Goal: Transaction & Acquisition: Purchase product/service

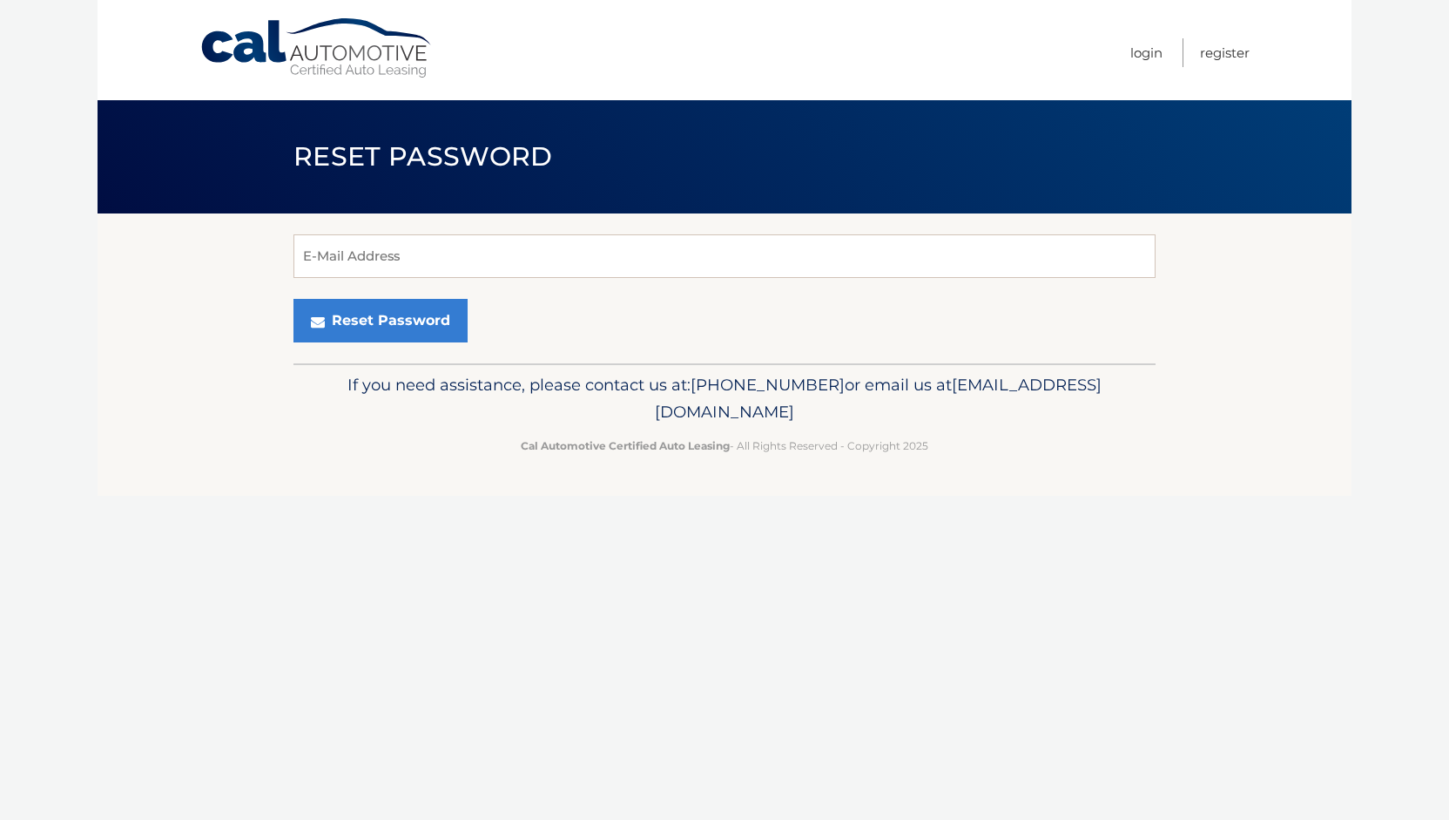
click at [452, 244] on input "E-Mail Address" at bounding box center [725, 256] width 862 height 44
type input "susanamerilus@icloud.com"
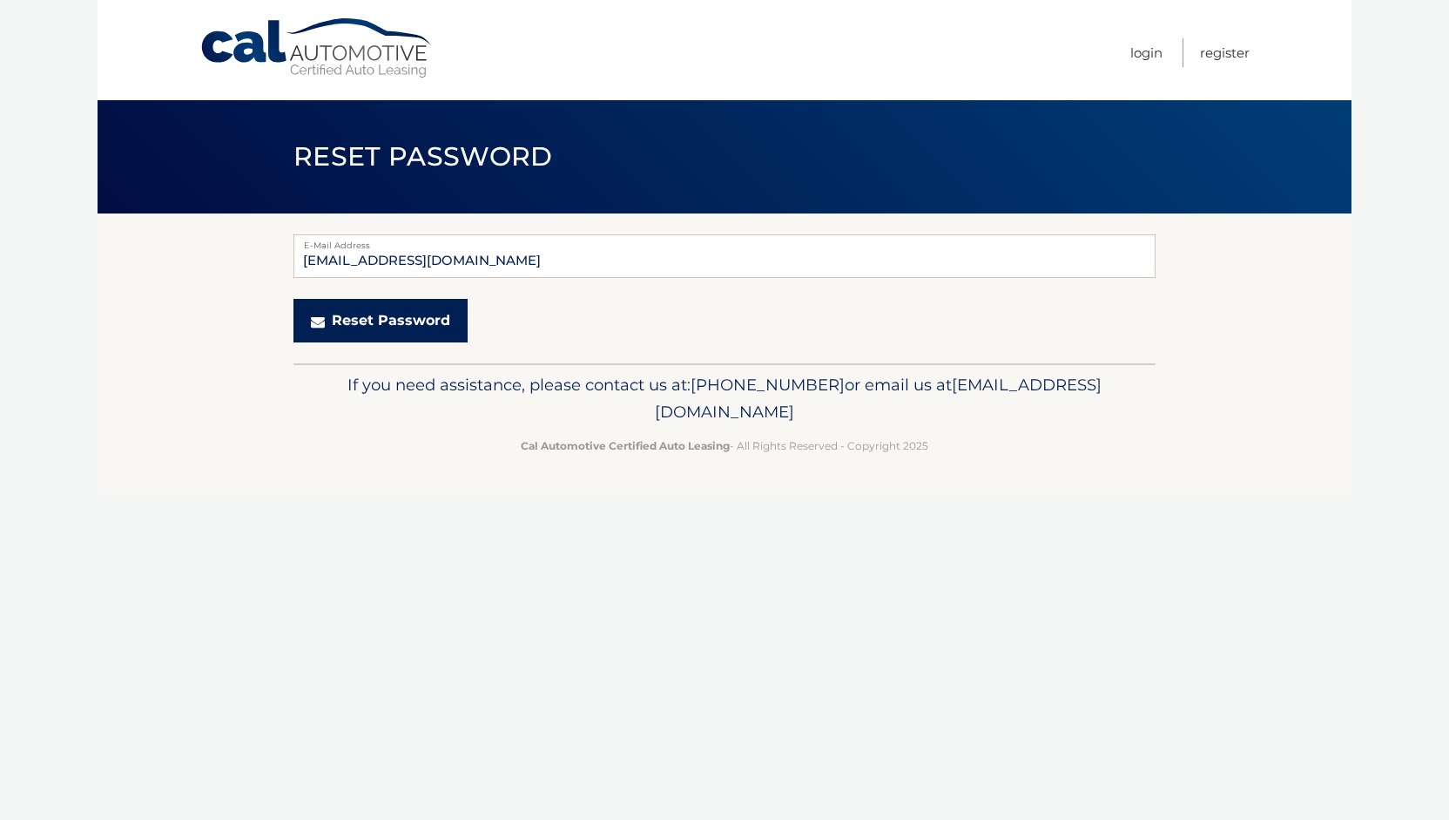
click at [409, 327] on button "Reset Password" at bounding box center [381, 321] width 174 height 44
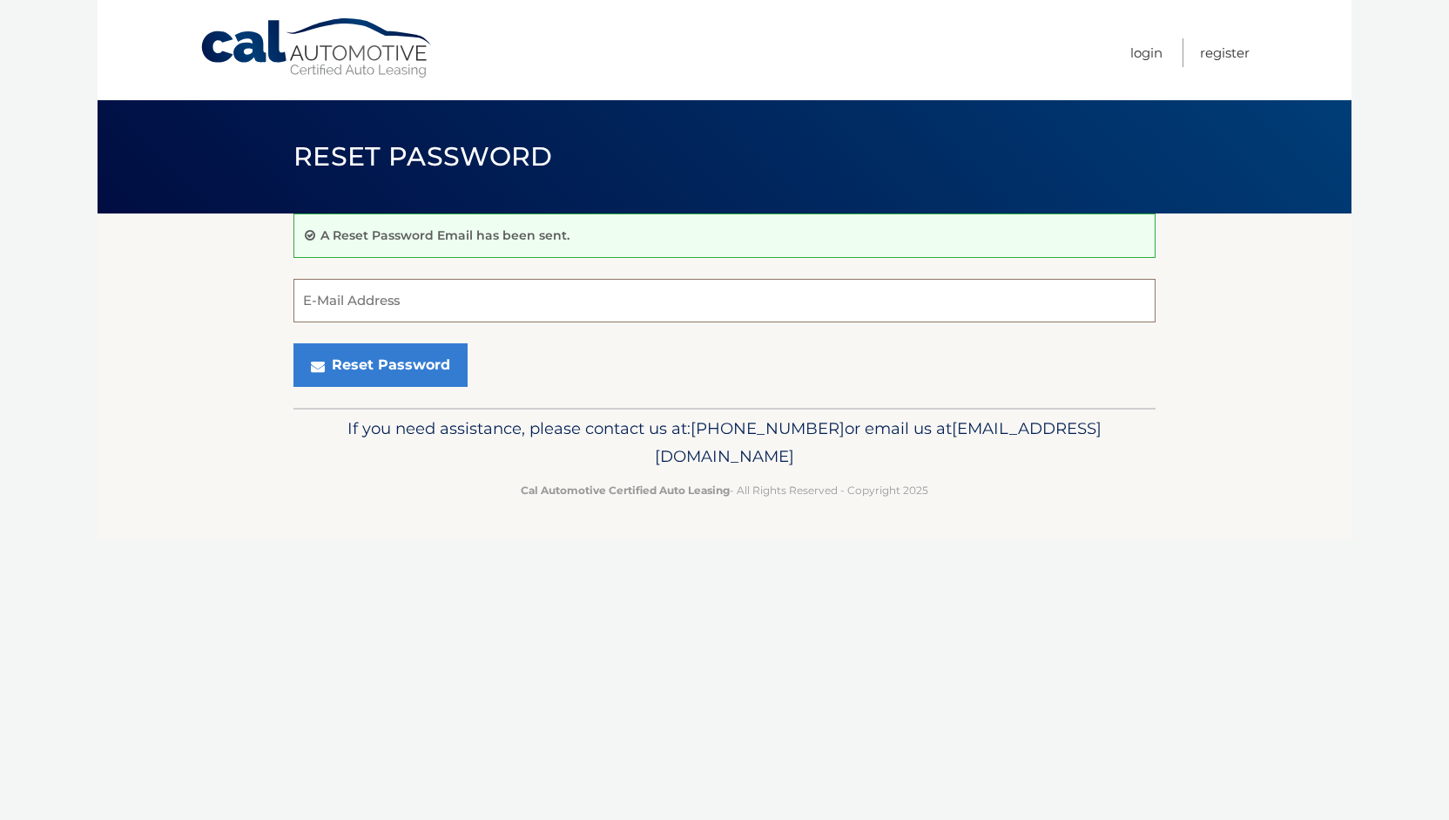
click at [424, 313] on input "E-Mail Address" at bounding box center [725, 301] width 862 height 44
type input "susanamerilus@icloud.com"
click at [1137, 60] on link "Login" at bounding box center [1146, 52] width 32 height 29
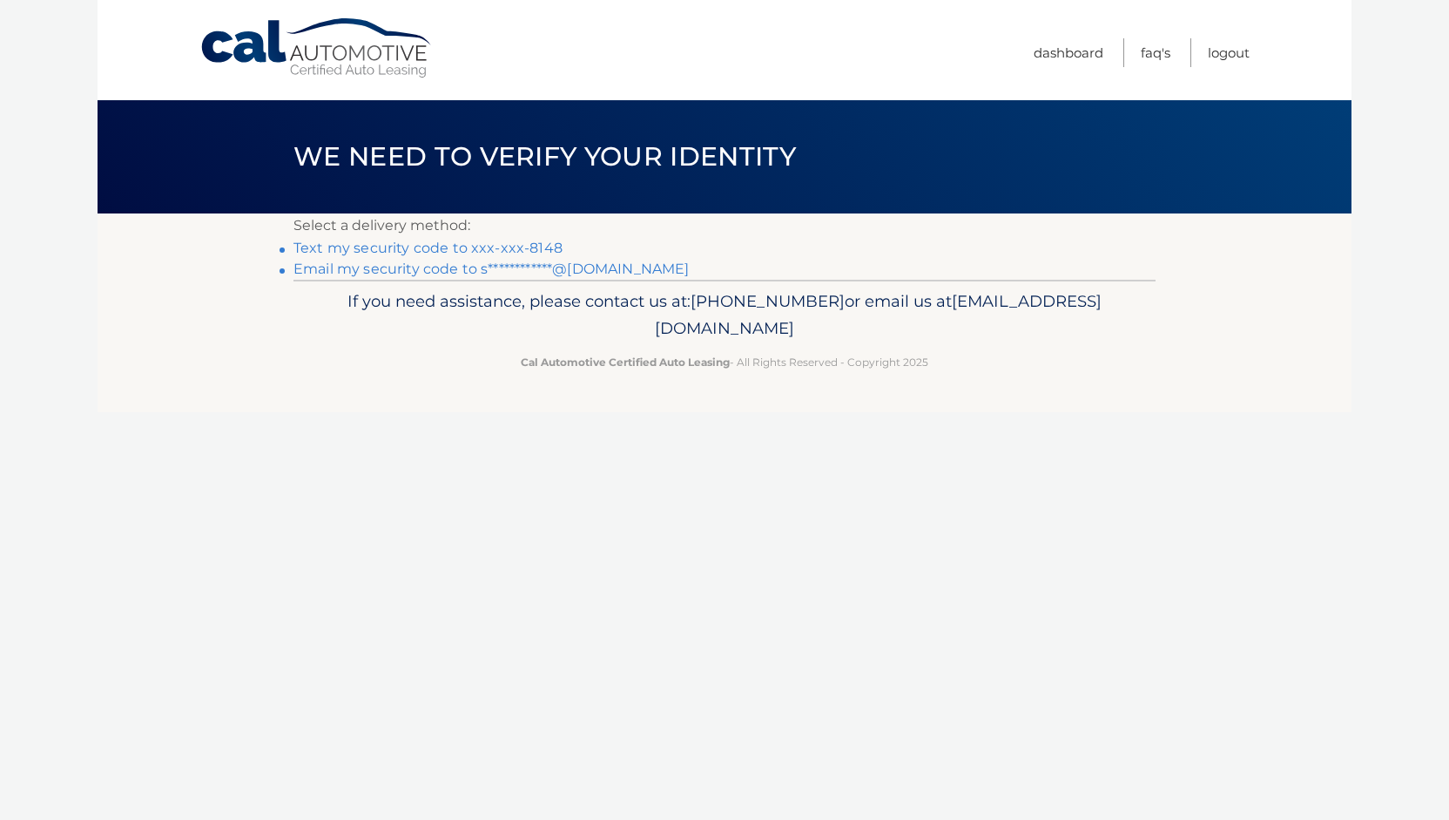
click at [486, 248] on link "Text my security code to xxx-xxx-8148" at bounding box center [428, 248] width 269 height 17
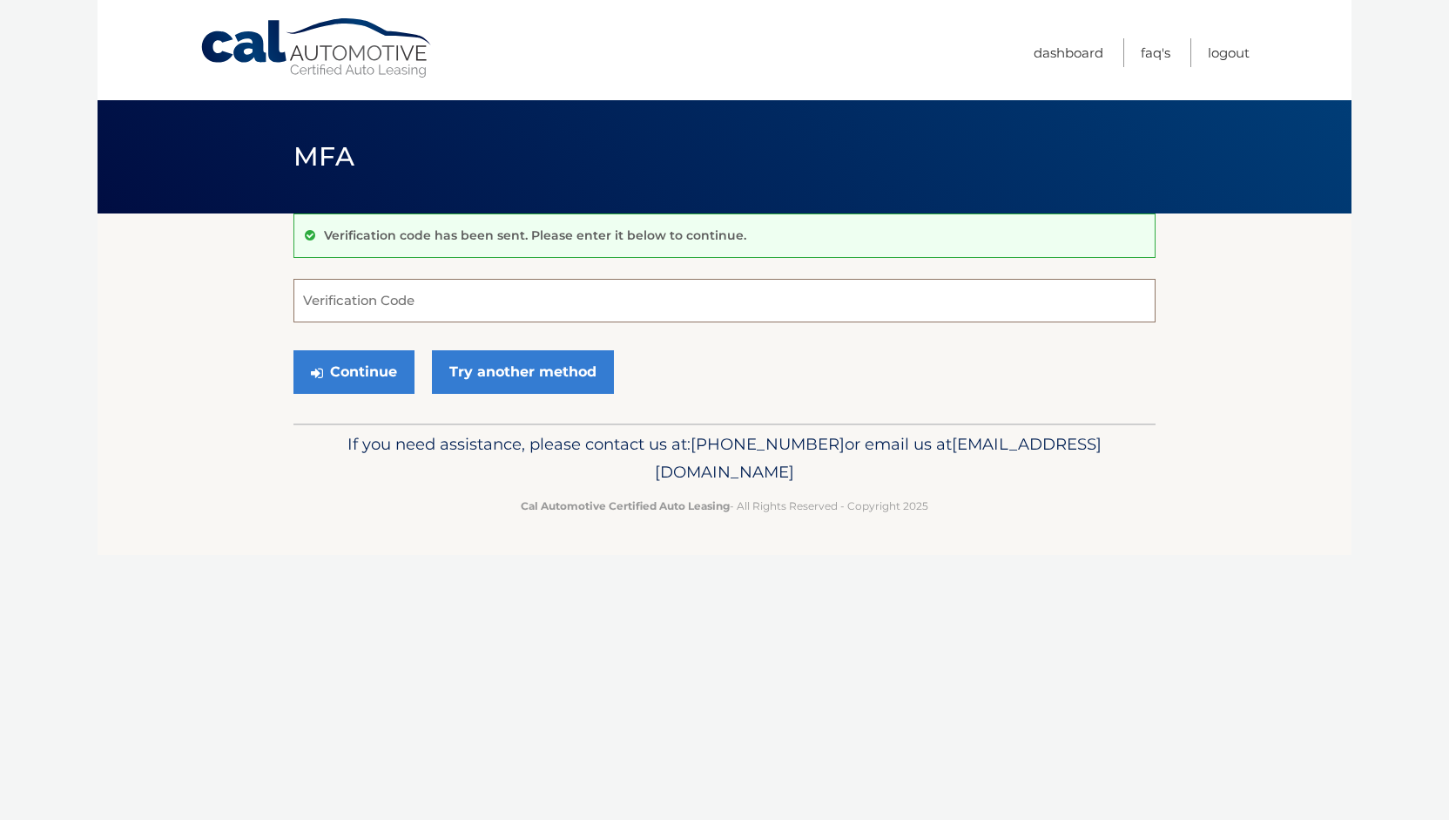
click at [669, 306] on input "Verification Code" at bounding box center [725, 301] width 862 height 44
type input "825049"
click at [389, 367] on button "Continue" at bounding box center [354, 372] width 121 height 44
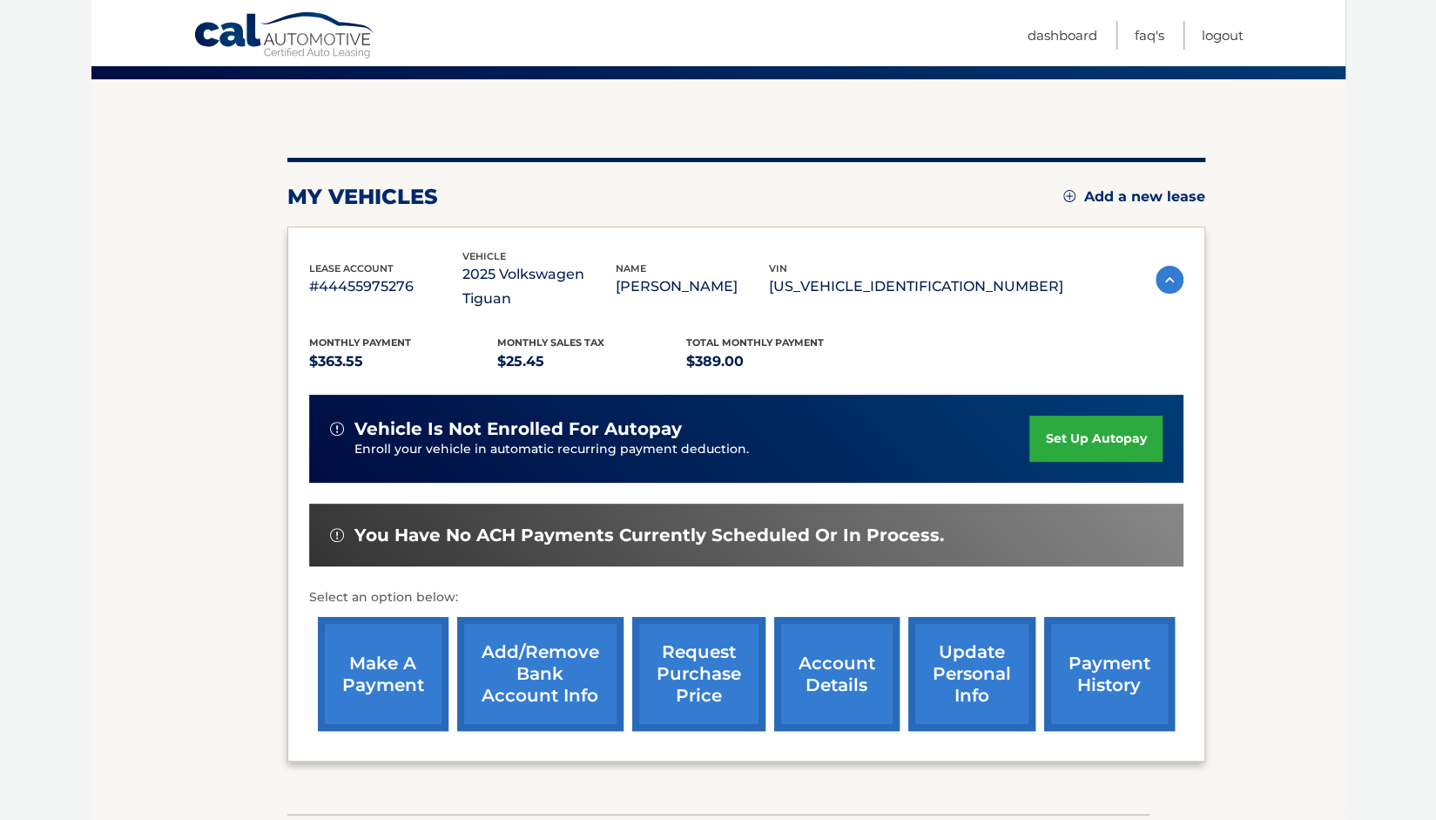
scroll to position [132, 0]
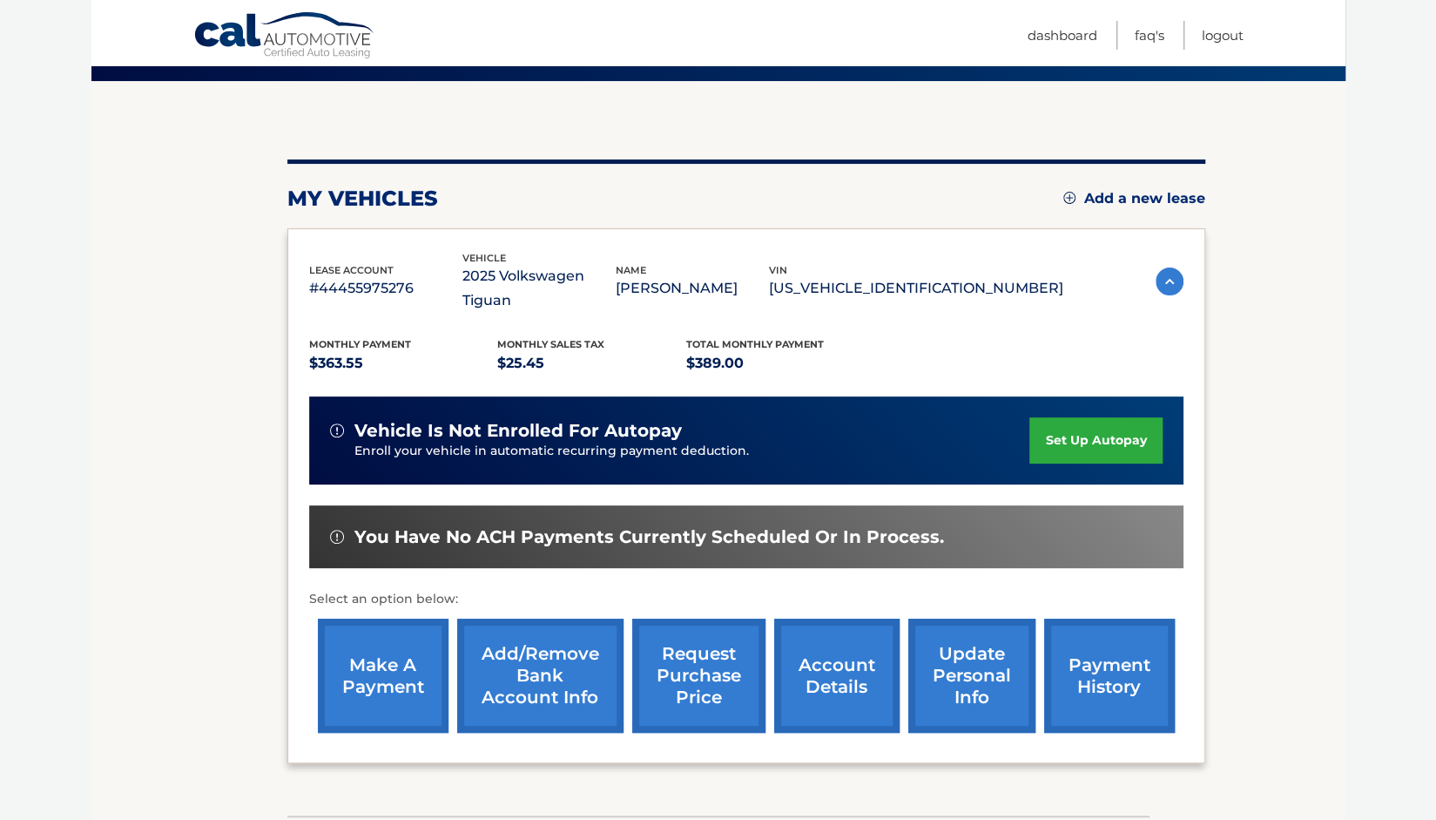
click at [390, 647] on link "make a payment" at bounding box center [383, 675] width 131 height 114
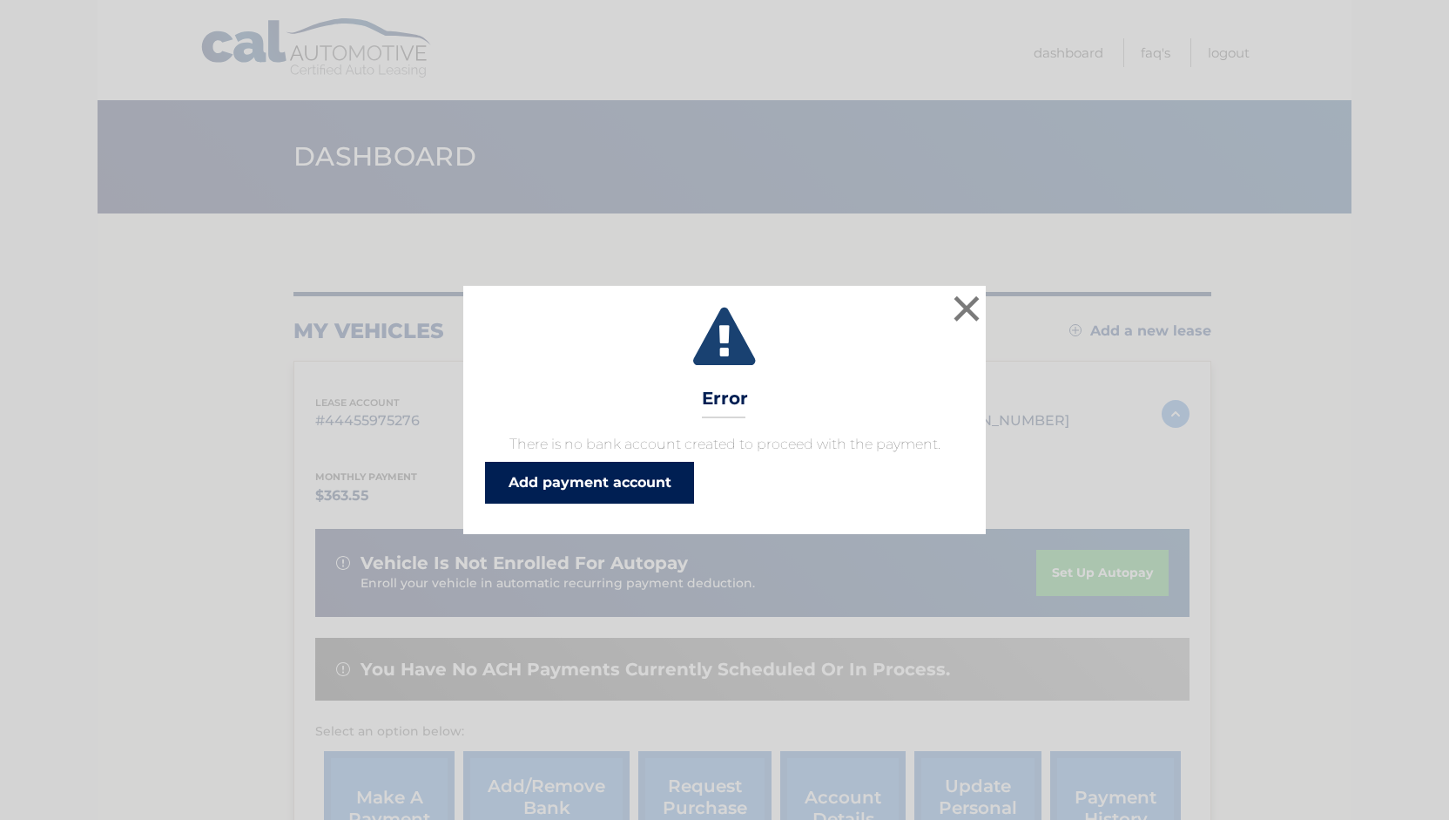
click at [617, 484] on link "Add payment account" at bounding box center [589, 483] width 209 height 42
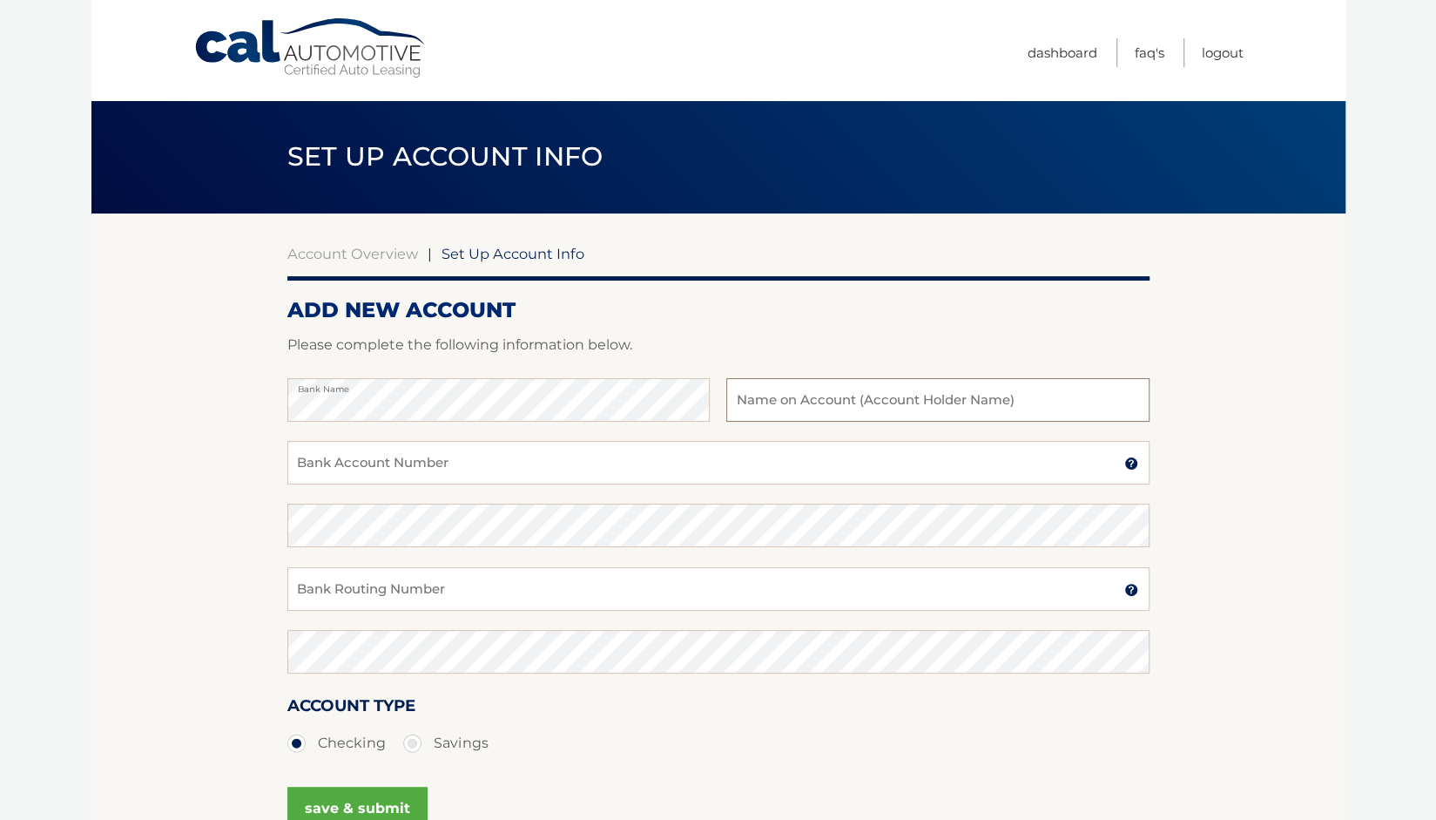
click at [814, 402] on input "text" at bounding box center [937, 400] width 422 height 44
type input "Susana M. Penaranda"
click at [409, 461] on input "Bank Account Number" at bounding box center [718, 463] width 862 height 44
type input "5262276040633768"
drag, startPoint x: 460, startPoint y: 475, endPoint x: 260, endPoint y: 417, distance: 208.4
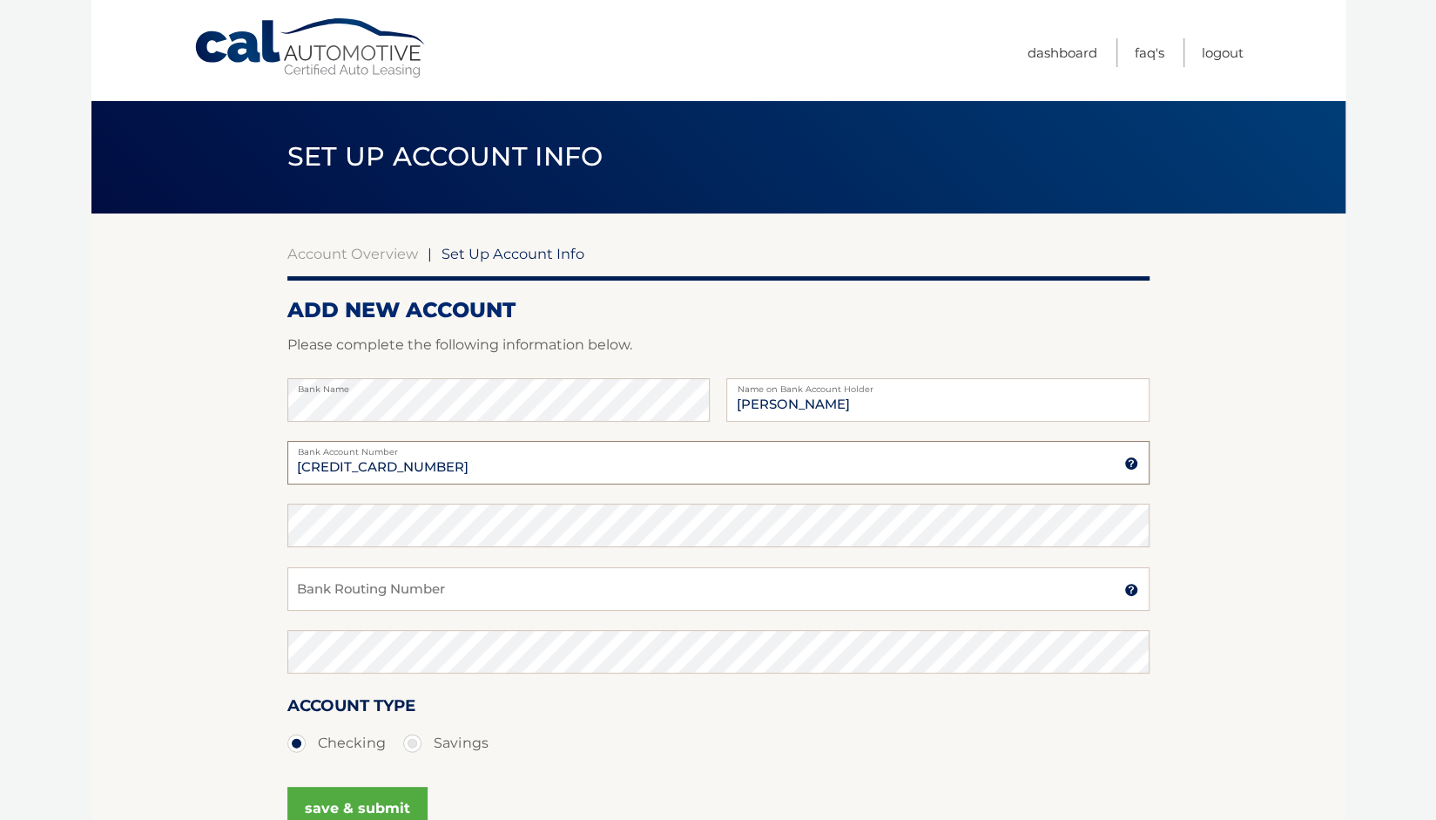
click at [260, 417] on section "Account Overview | Set Up Account Info ADD NEW ACCOUNT Please complete the foll…" at bounding box center [718, 545] width 1254 height 665
click at [381, 477] on input "Bank Account Number" at bounding box center [718, 463] width 862 height 44
type input "3105006362"
click at [408, 591] on input "Bank Routing Number" at bounding box center [718, 589] width 862 height 44
type input "266086554"
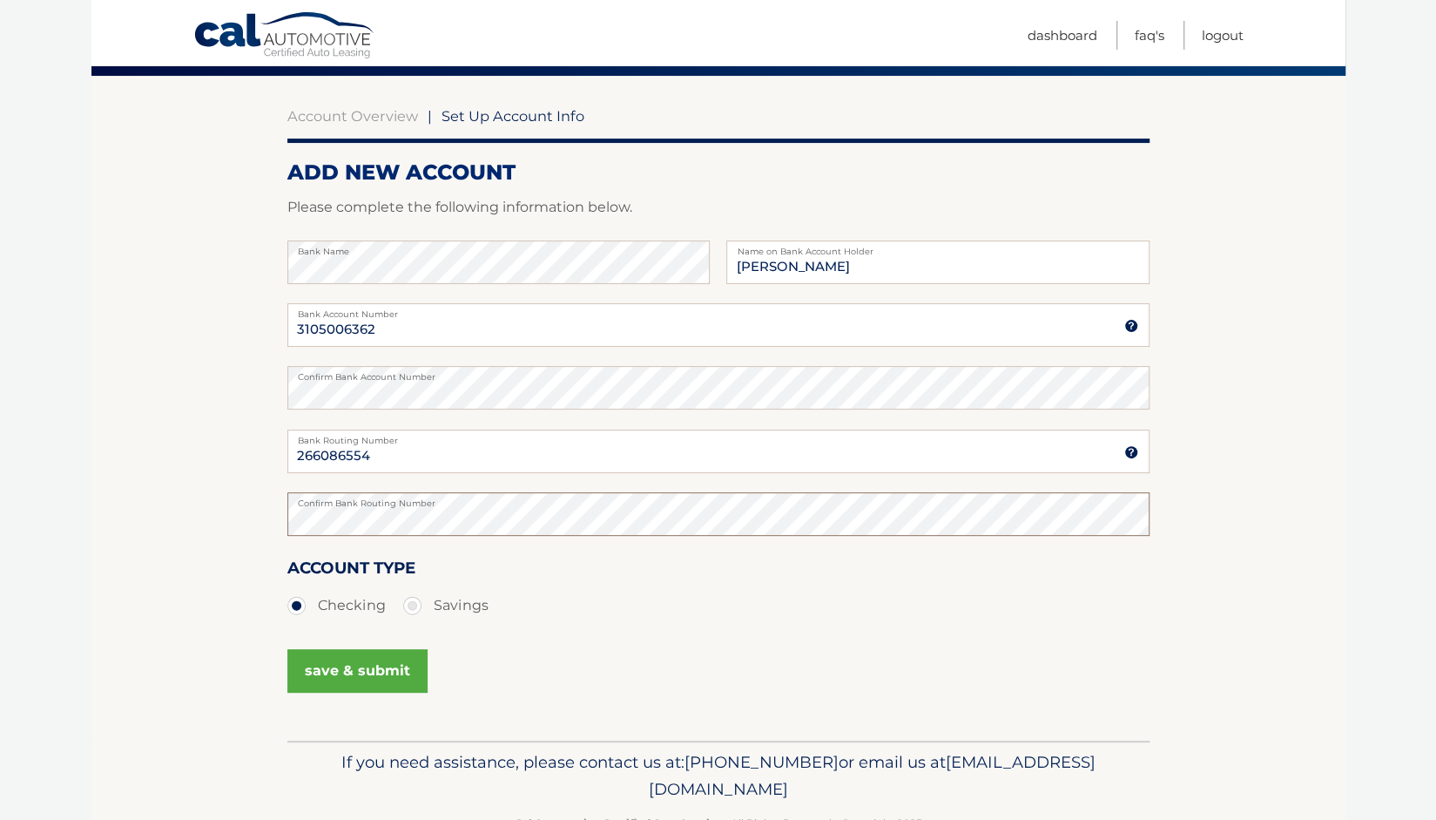
scroll to position [137, 0]
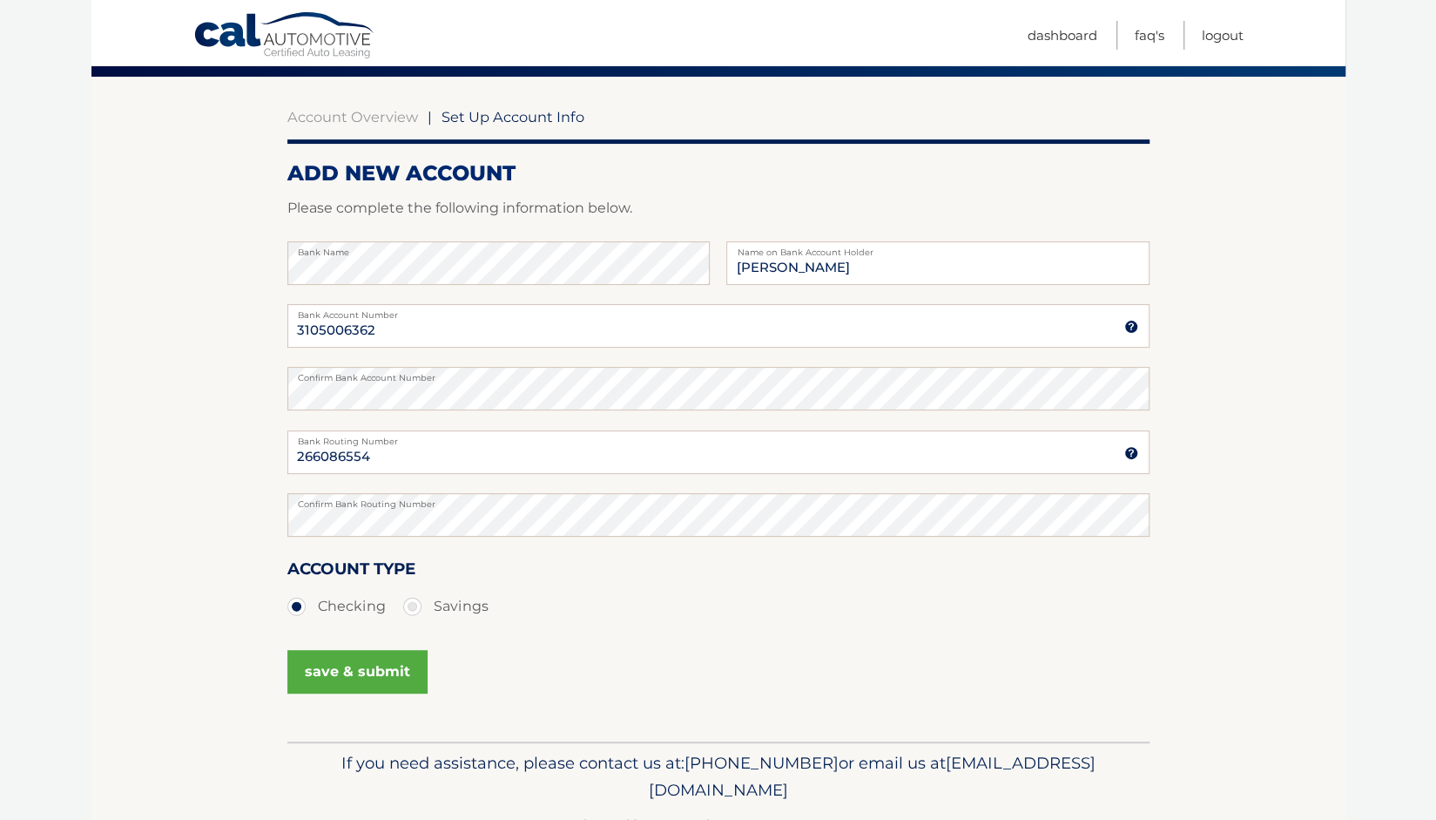
click at [340, 673] on button "save & submit" at bounding box center [357, 672] width 140 height 44
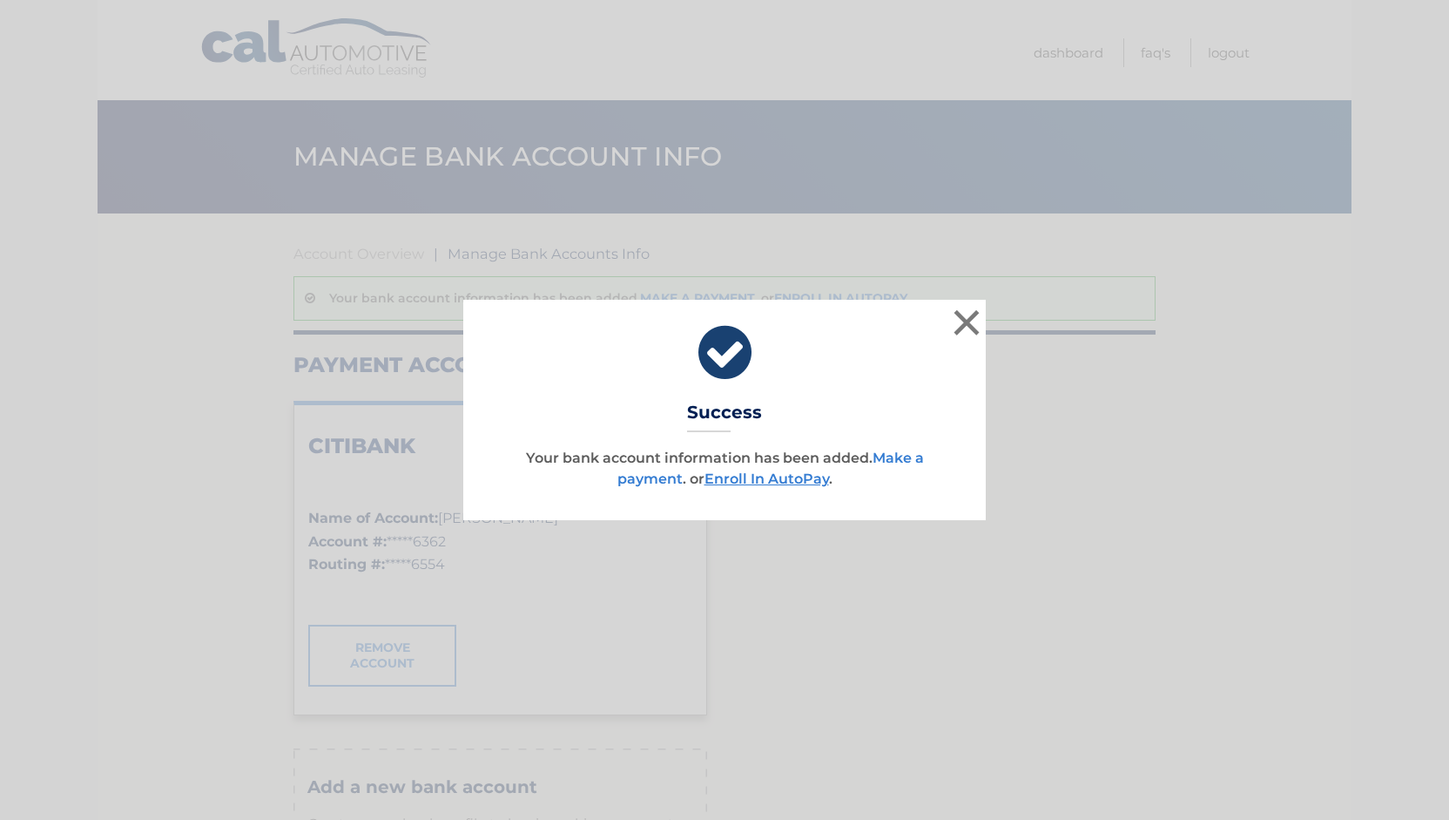
click at [639, 476] on link "Make a payment" at bounding box center [771, 467] width 307 height 37
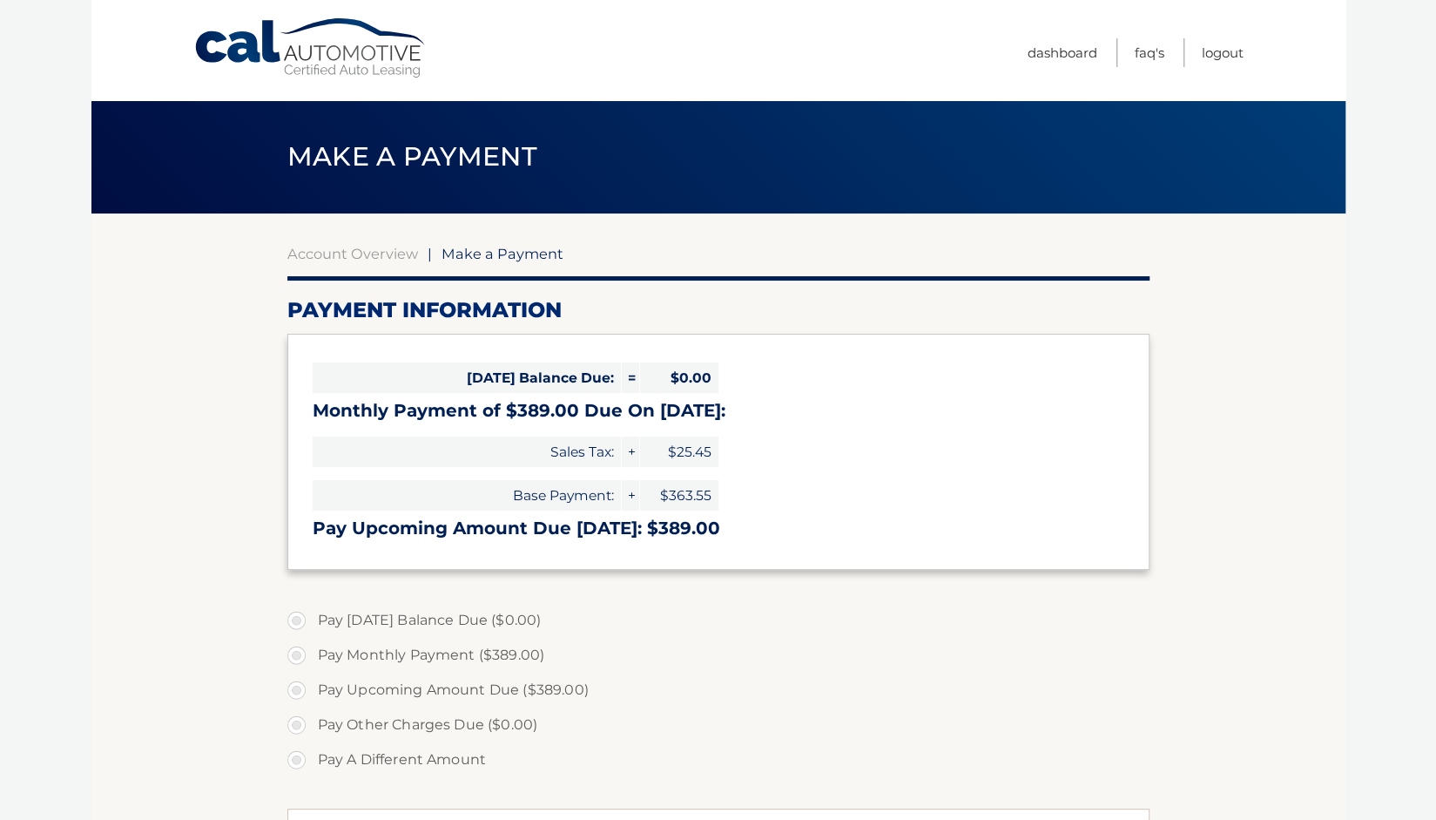
select select "YzYzMWYzNmQtMzUwZS00ODcyLTljZTktYTk0YzE5YWFlZDlm"
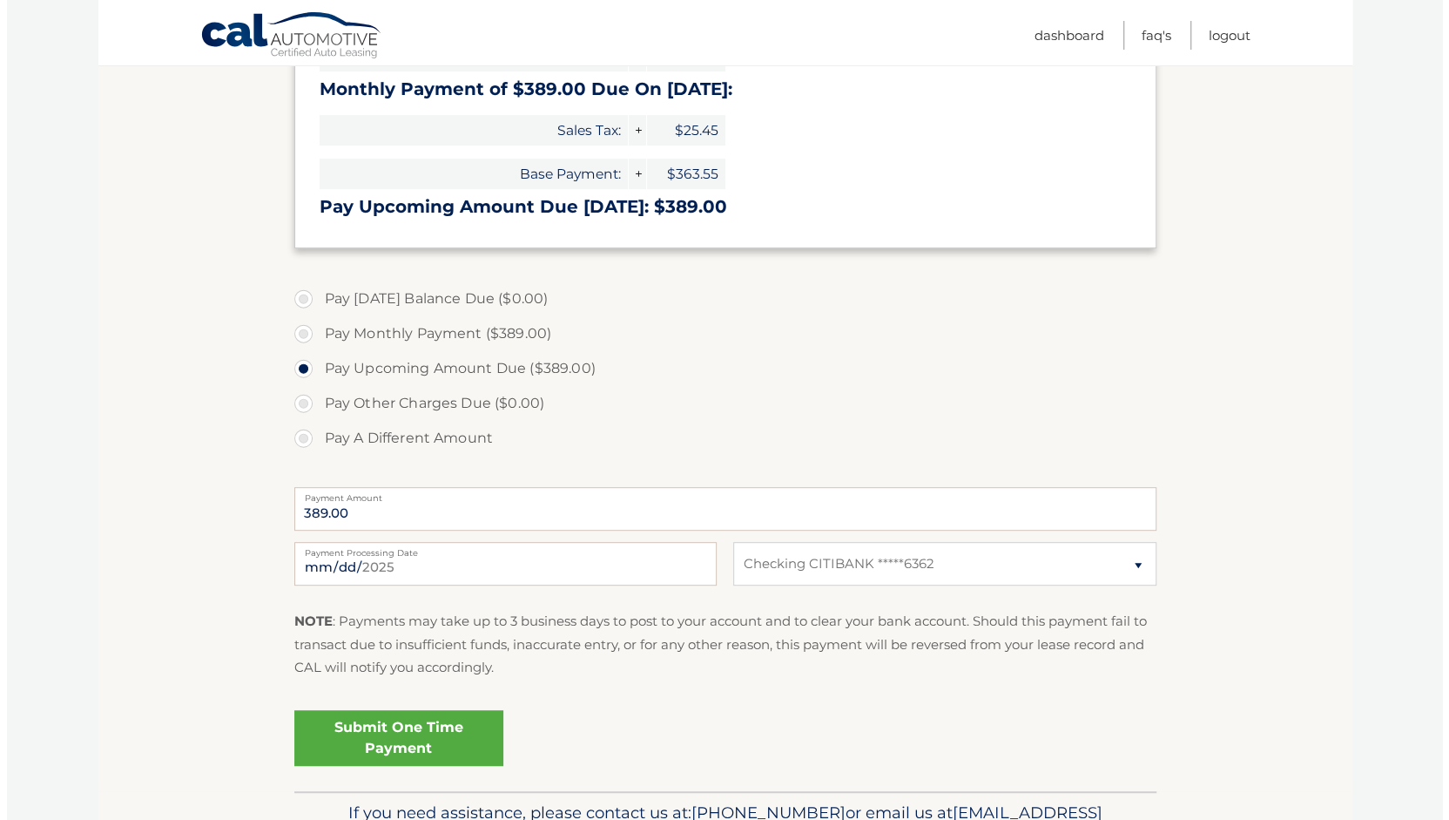
scroll to position [319, 0]
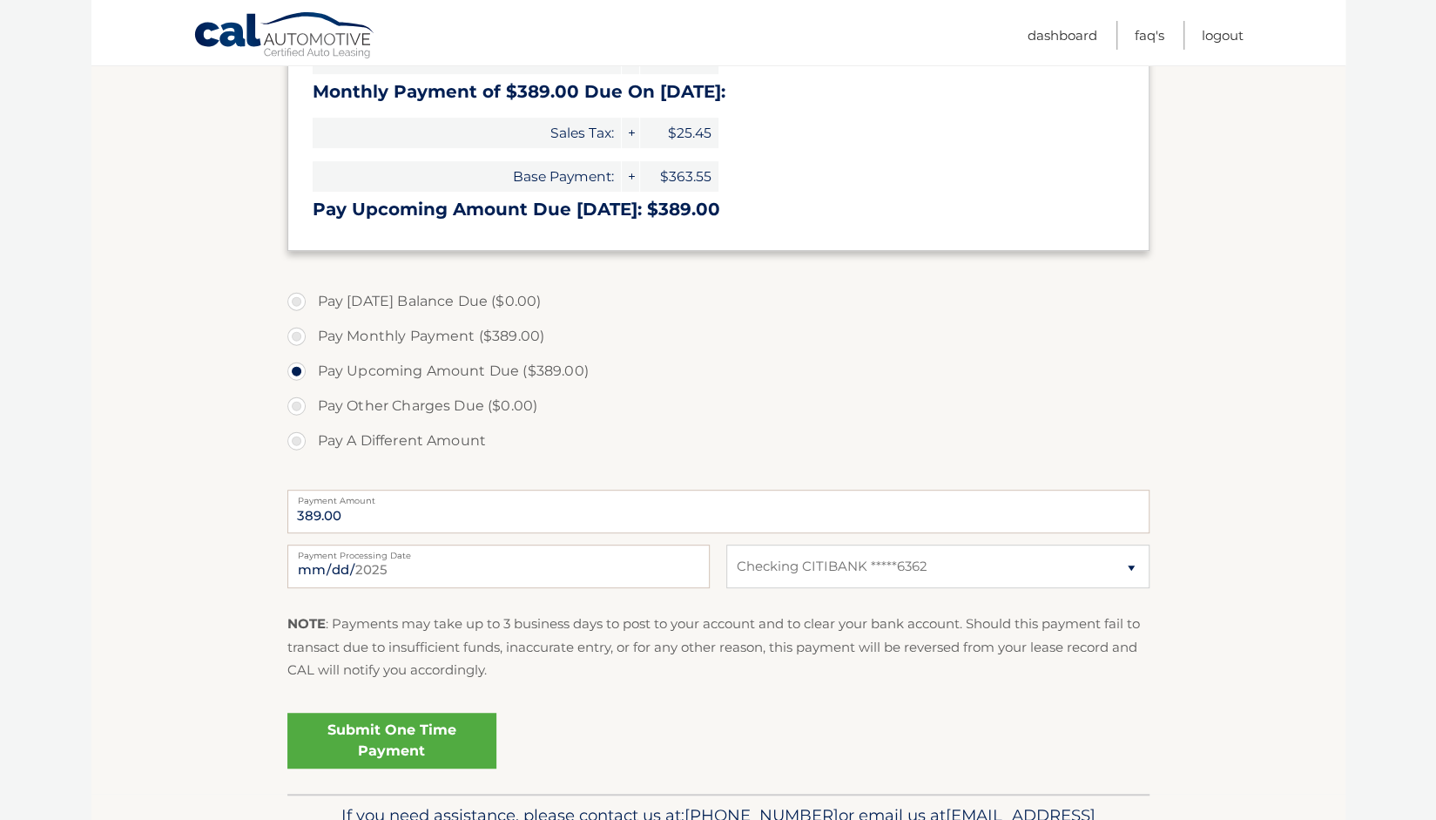
click at [402, 743] on link "Submit One Time Payment" at bounding box center [391, 740] width 209 height 56
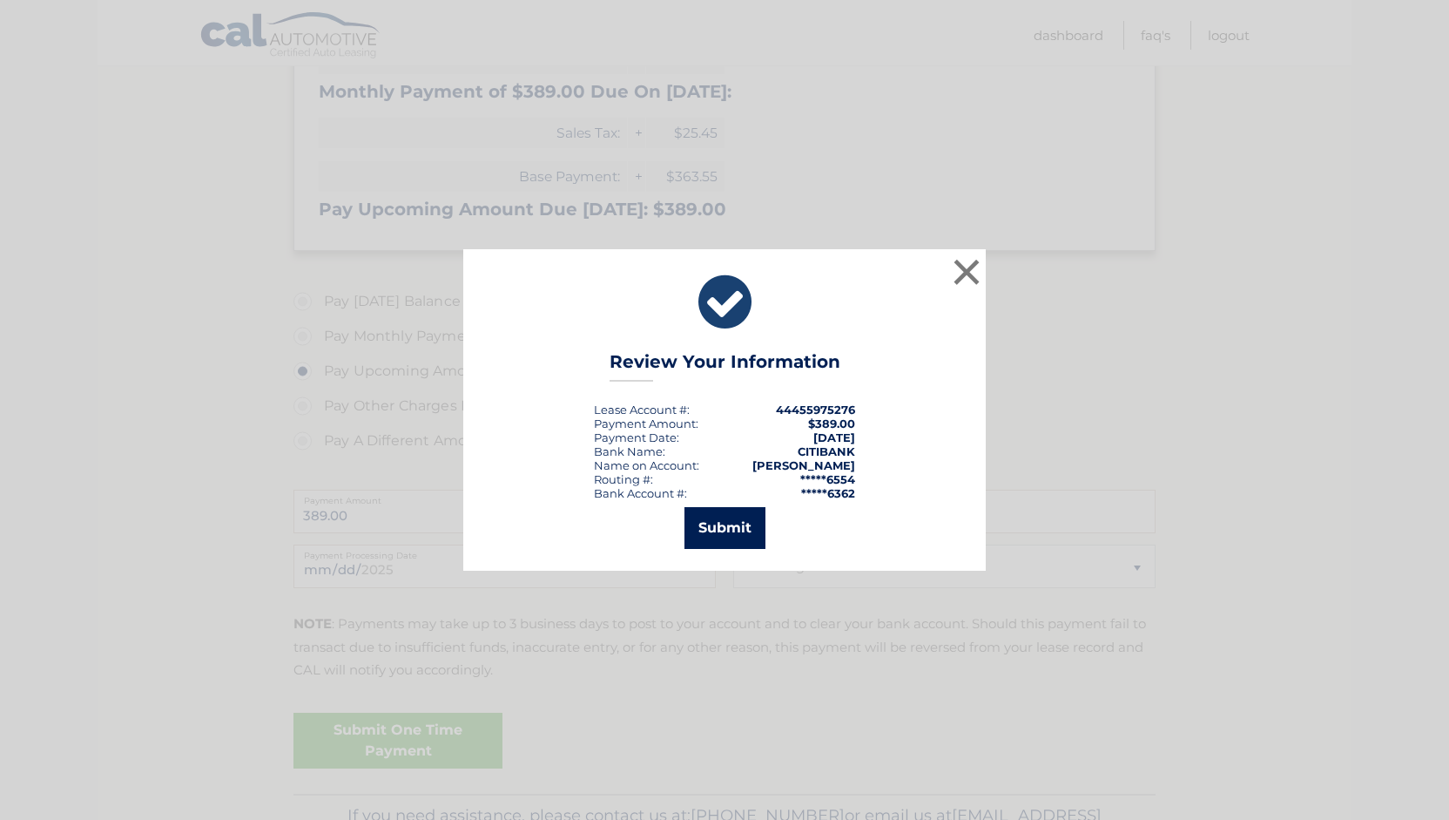
click at [695, 536] on button "Submit" at bounding box center [725, 528] width 81 height 42
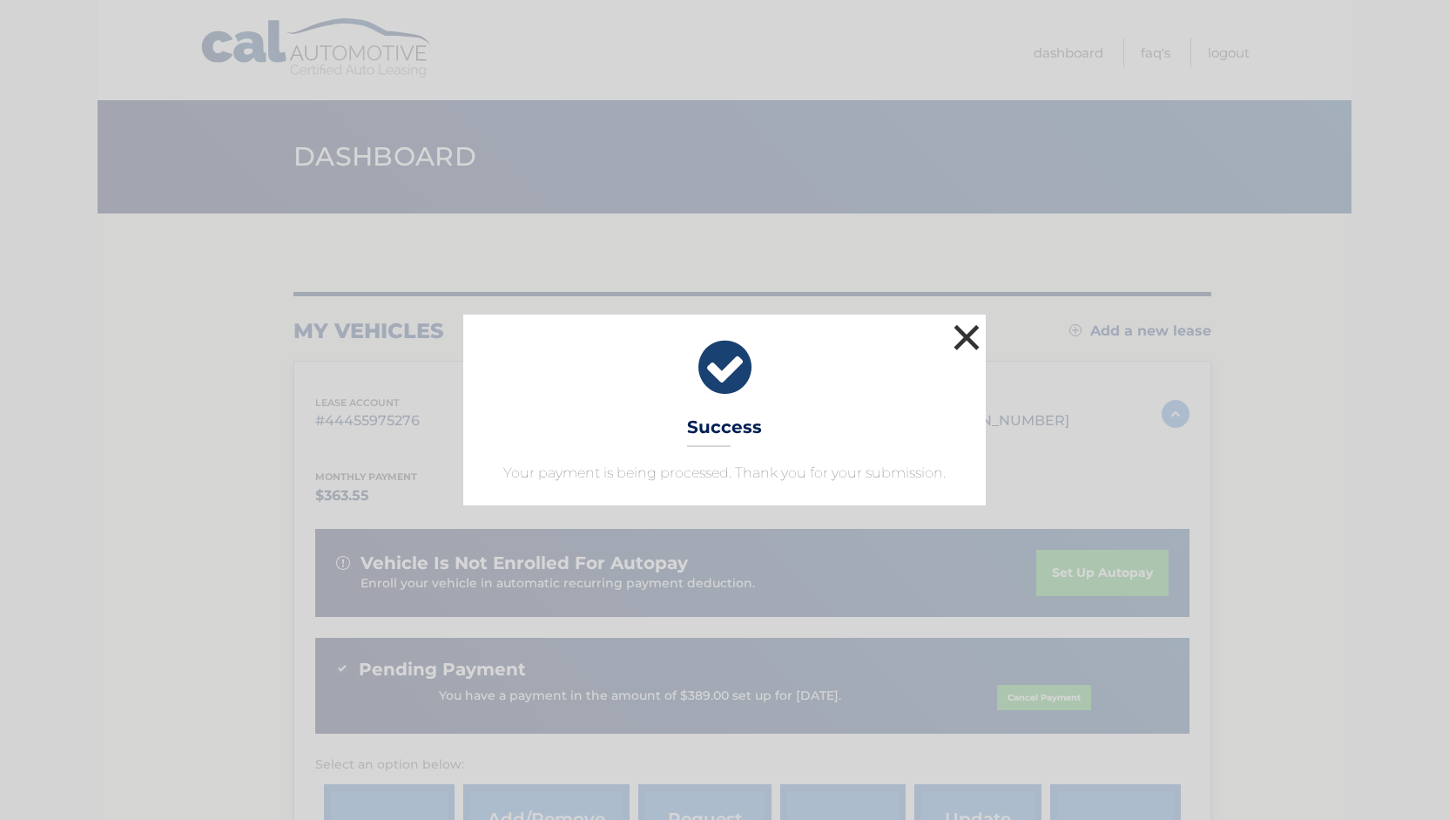
click at [961, 336] on button "×" at bounding box center [966, 337] width 35 height 35
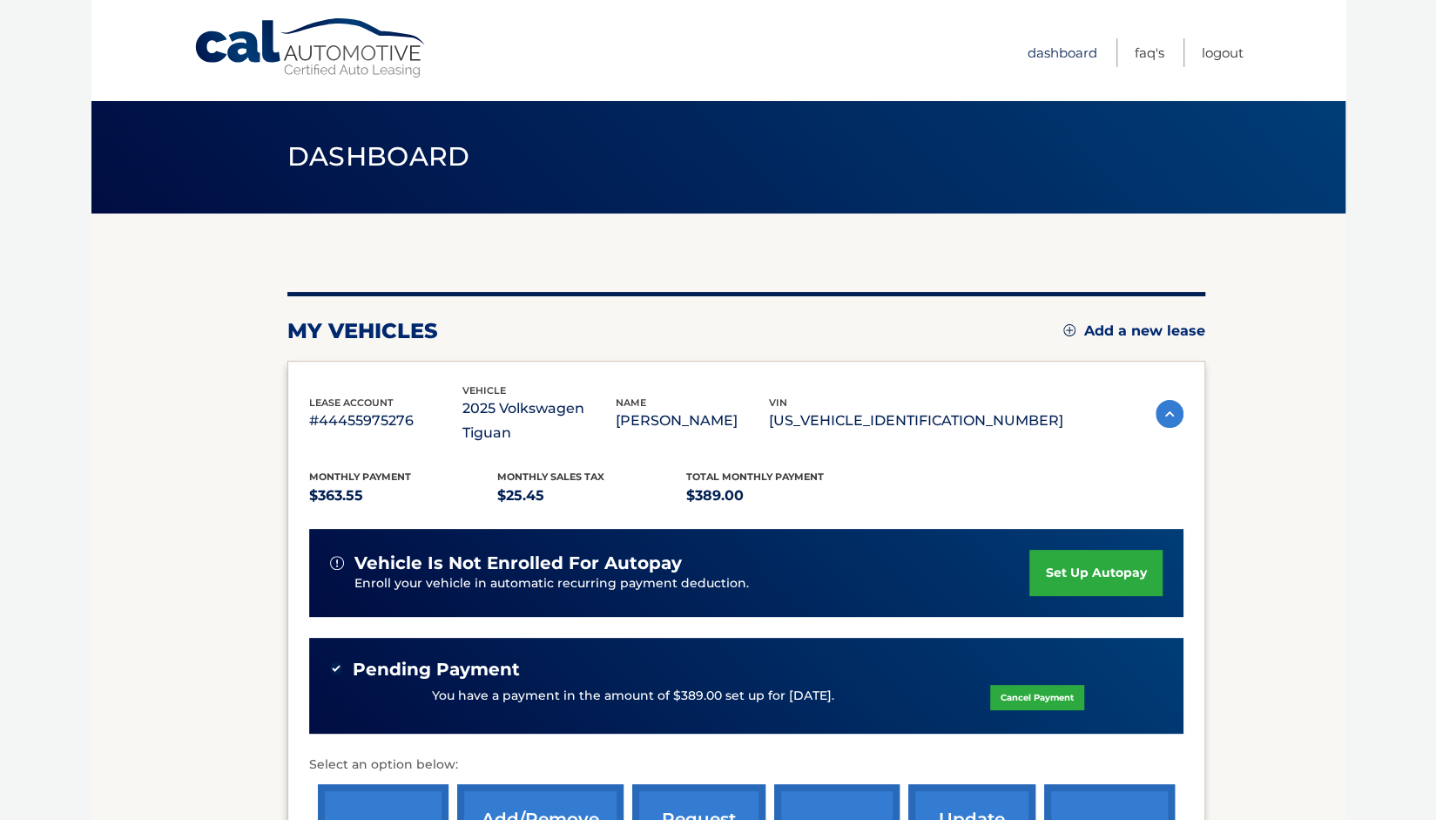
click at [1068, 50] on link "Dashboard" at bounding box center [1063, 52] width 70 height 29
click at [1217, 55] on link "Logout" at bounding box center [1223, 52] width 42 height 29
